Goal: Navigation & Orientation: Find specific page/section

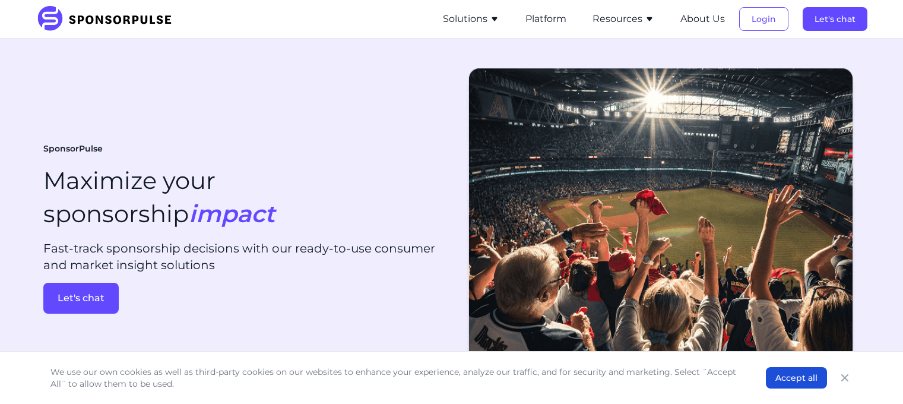
click at [843, 379] on icon "Close" at bounding box center [845, 378] width 12 height 12
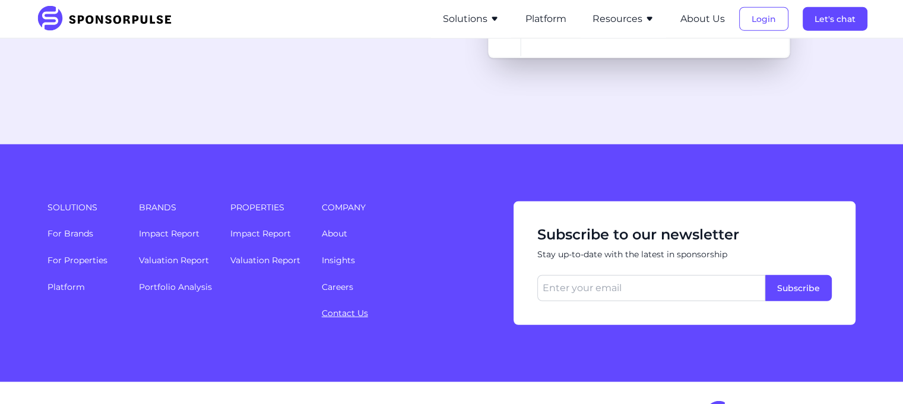
click at [338, 307] on link "Contact Us" at bounding box center [345, 312] width 46 height 11
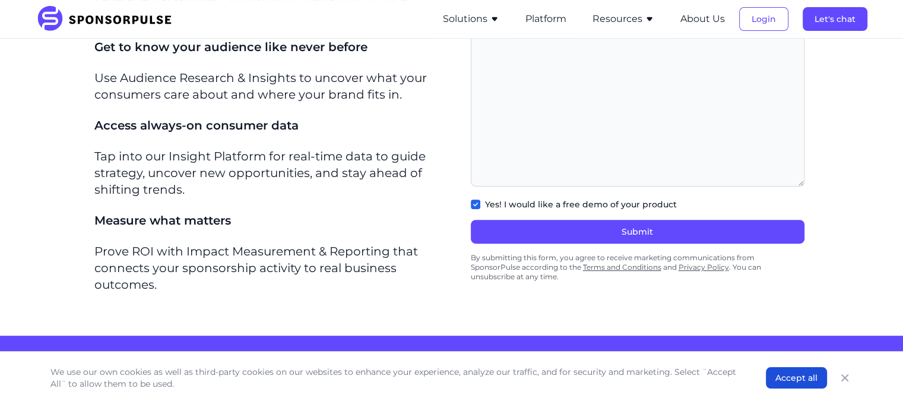
scroll to position [589, 0]
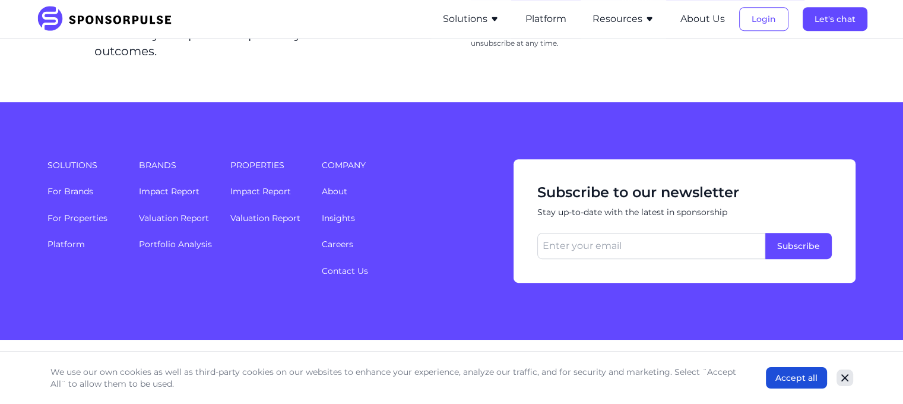
click at [843, 377] on icon "Close" at bounding box center [844, 377] width 7 height 7
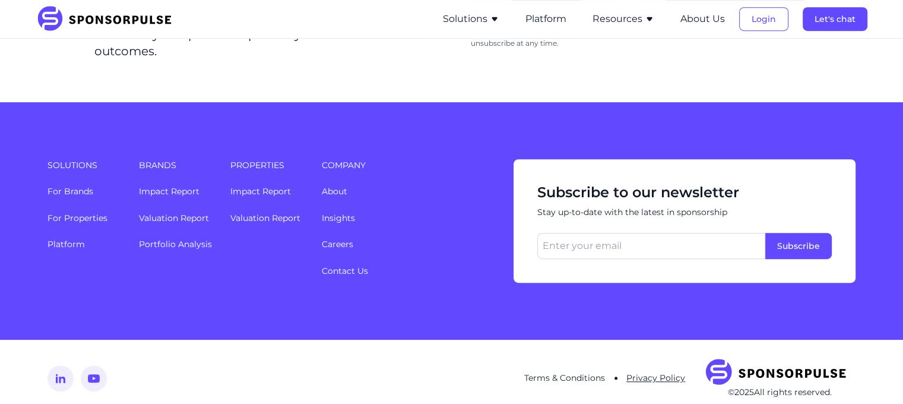
click at [663, 372] on link "Privacy Policy" at bounding box center [655, 377] width 59 height 11
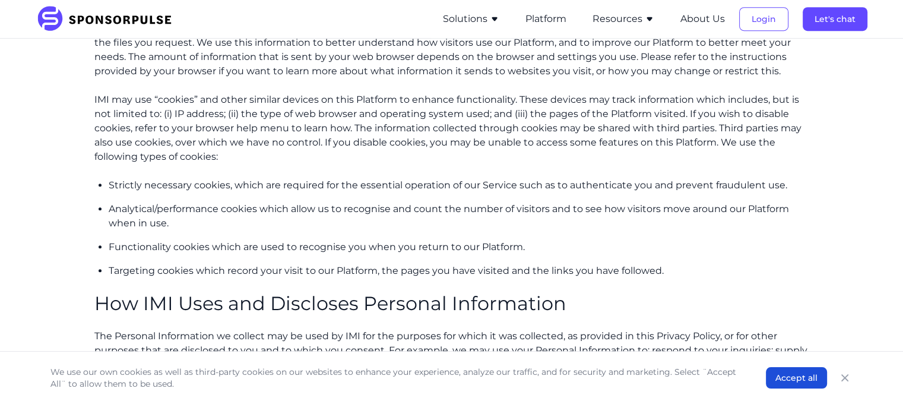
scroll to position [2149, 0]
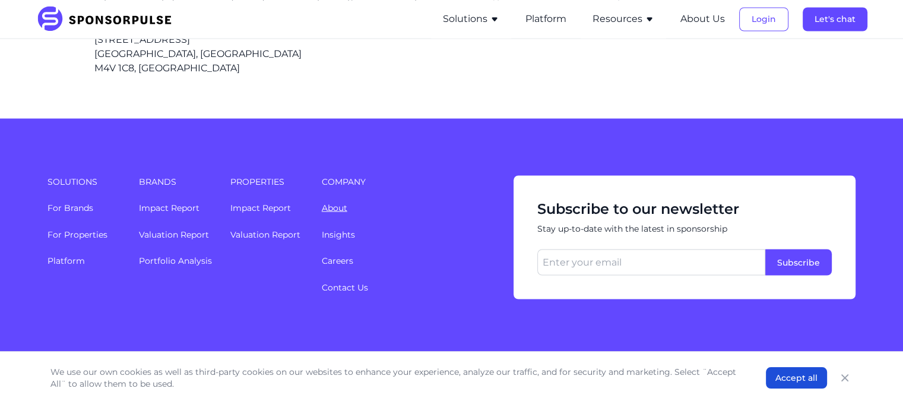
click at [344, 202] on link "About" at bounding box center [335, 207] width 26 height 11
